Goal: Task Accomplishment & Management: Manage account settings

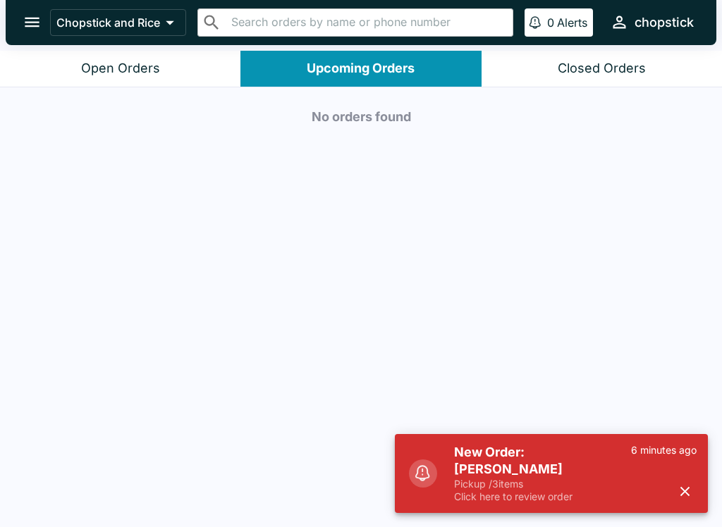
click at [145, 55] on button "Open Orders" at bounding box center [120, 69] width 240 height 36
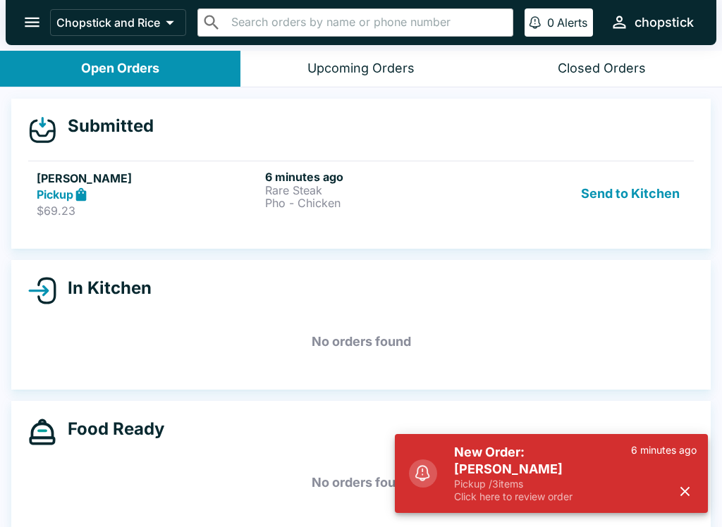
click at [293, 194] on p "Rare Steak" at bounding box center [376, 190] width 223 height 13
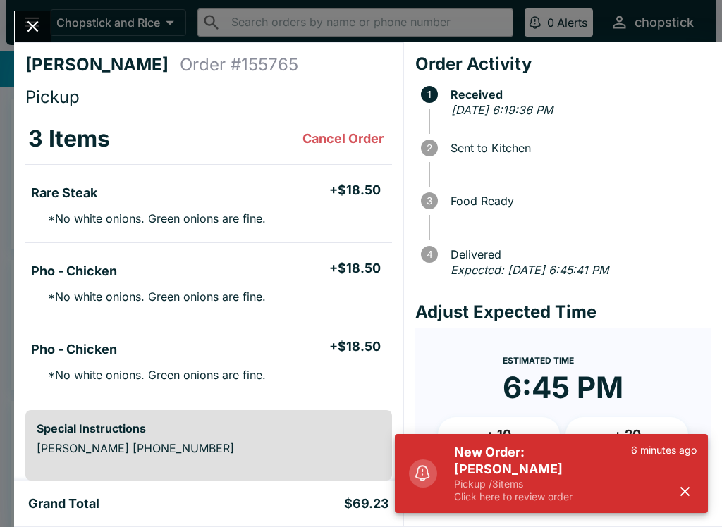
click at [577, 491] on p "Click here to review order" at bounding box center [542, 497] width 177 height 13
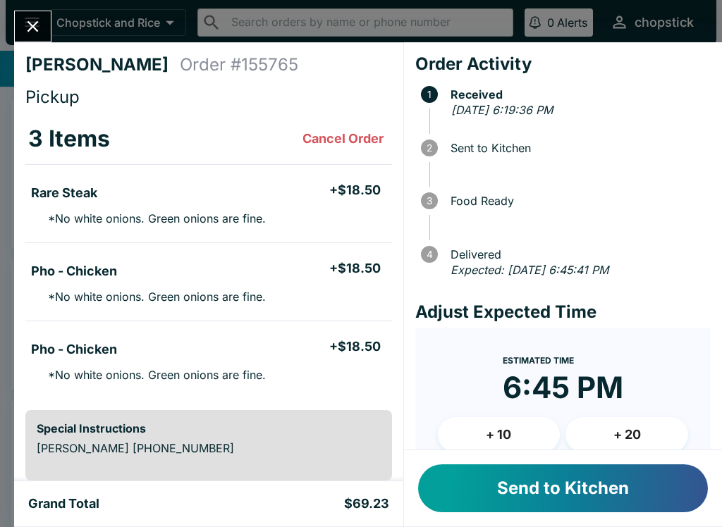
click at [528, 512] on button "Send to Kitchen" at bounding box center [563, 489] width 290 height 48
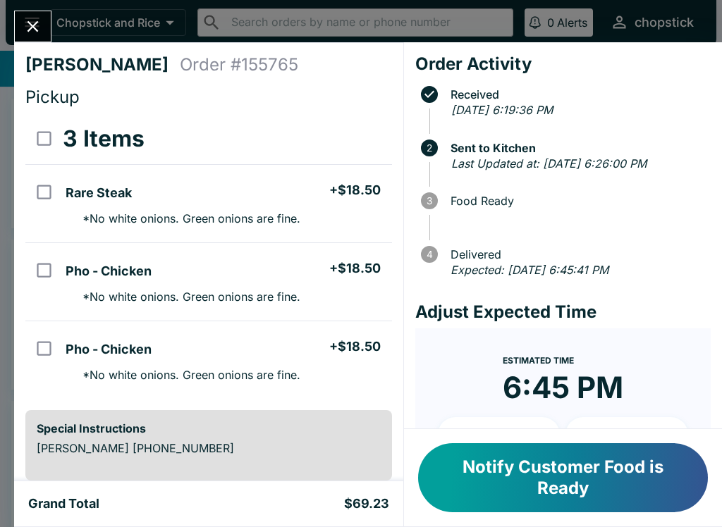
click at [40, 16] on button "Close" at bounding box center [33, 26] width 36 height 30
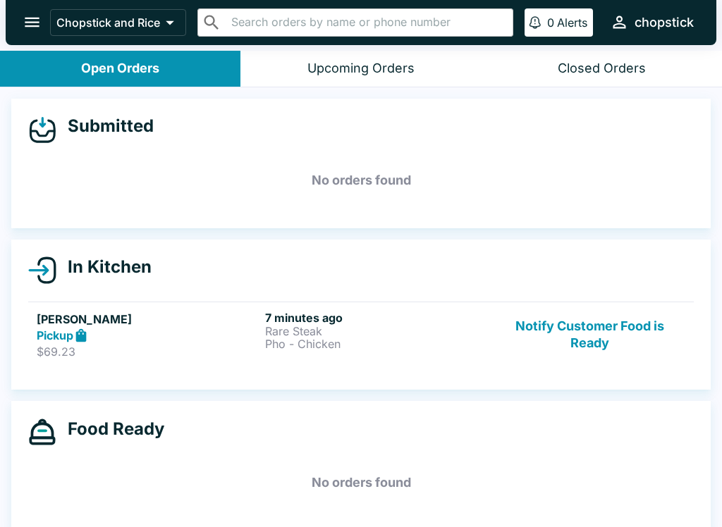
click at [238, 345] on p "$69.23" at bounding box center [148, 352] width 223 height 14
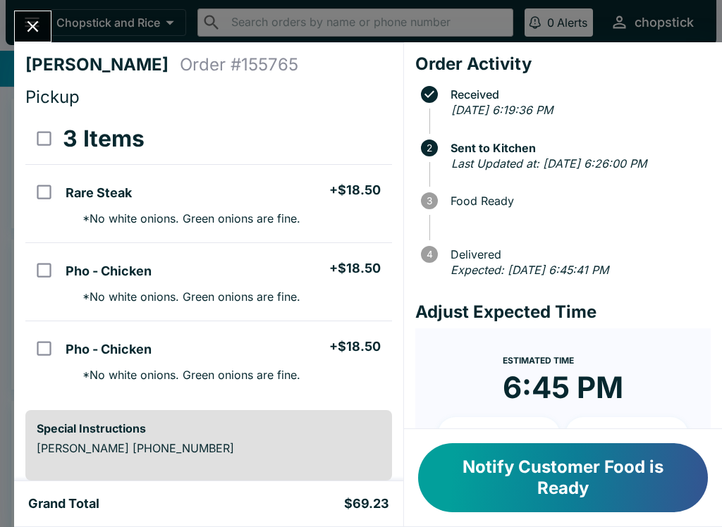
click at [39, 22] on icon "Close" at bounding box center [32, 26] width 19 height 19
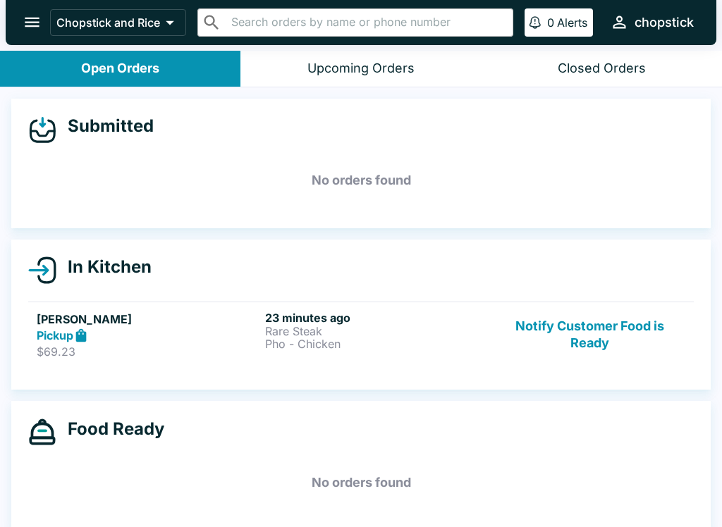
click at [606, 335] on button "Notify Customer Food is Ready" at bounding box center [589, 335] width 191 height 49
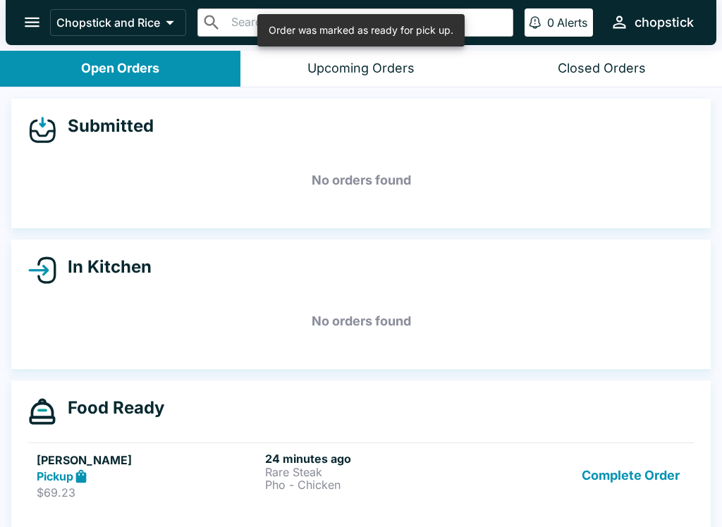
click at [378, 455] on h6 "24 minutes ago" at bounding box center [376, 459] width 223 height 14
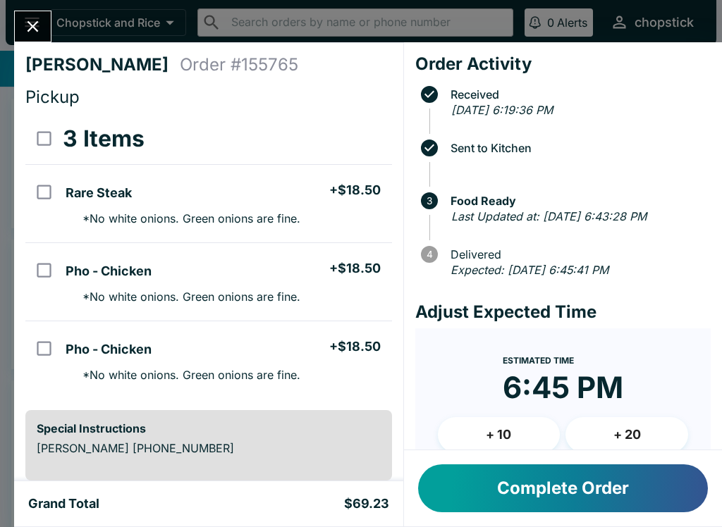
click at [37, 6] on div "[PERSON_NAME] Order # 155765 Pickup 3 Items Rare Steak + $18.50 * No white onio…" at bounding box center [361, 263] width 722 height 527
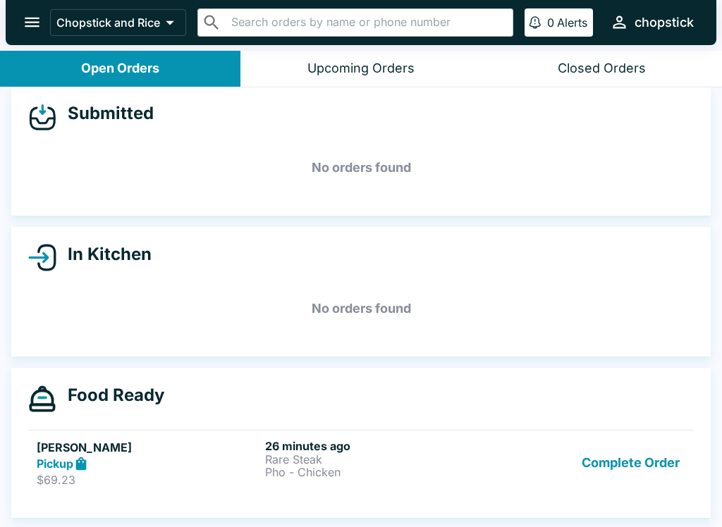
scroll to position [13, 0]
click at [648, 479] on button "Complete Order" at bounding box center [630, 463] width 109 height 49
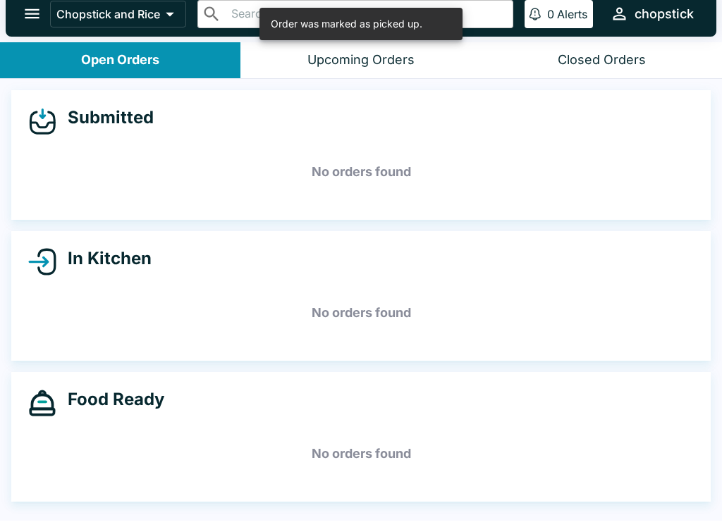
scroll to position [0, 0]
